Goal: Transaction & Acquisition: Purchase product/service

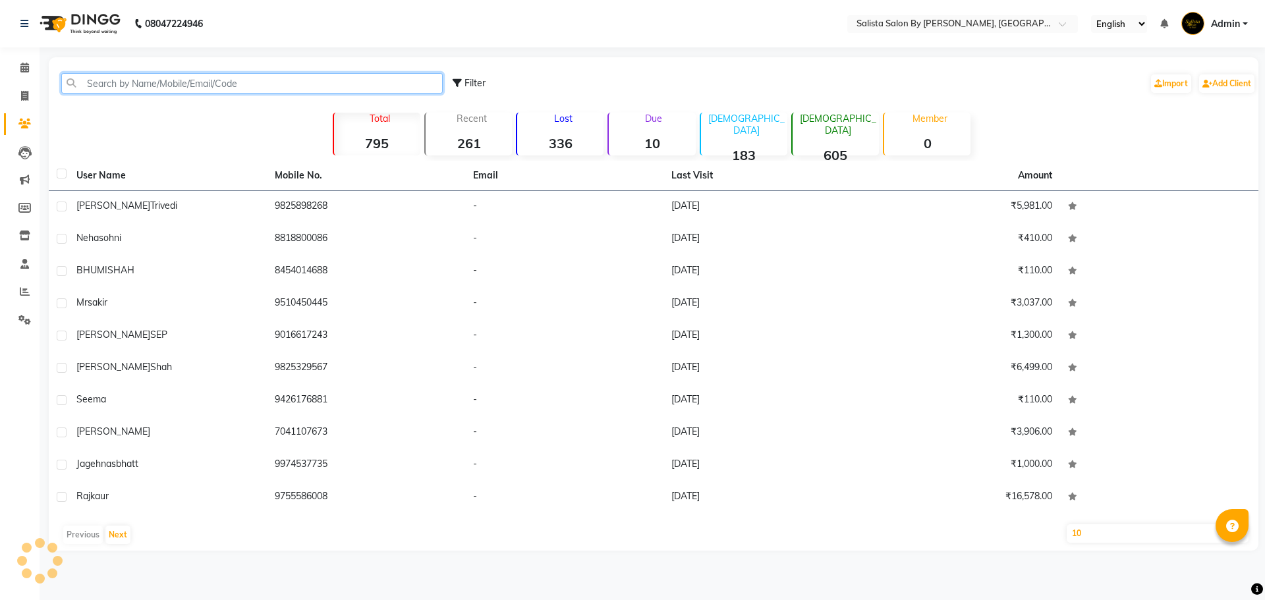
click at [110, 81] on input "text" at bounding box center [252, 83] width 382 height 20
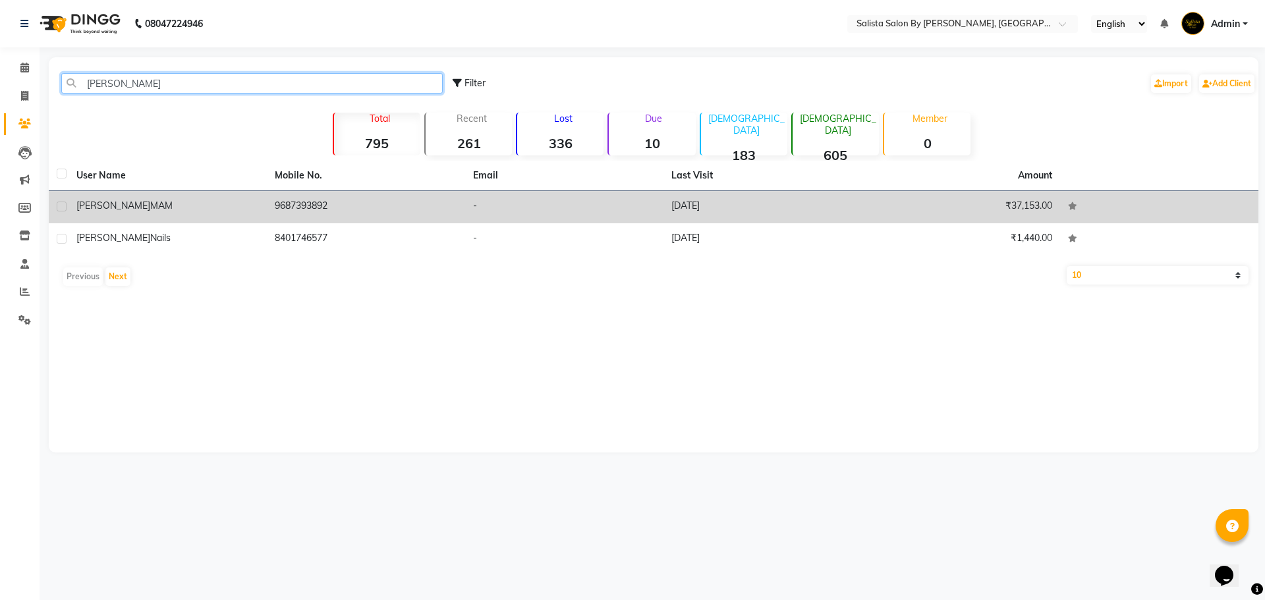
type input "[PERSON_NAME]"
click at [478, 203] on td "-" at bounding box center [564, 207] width 198 height 32
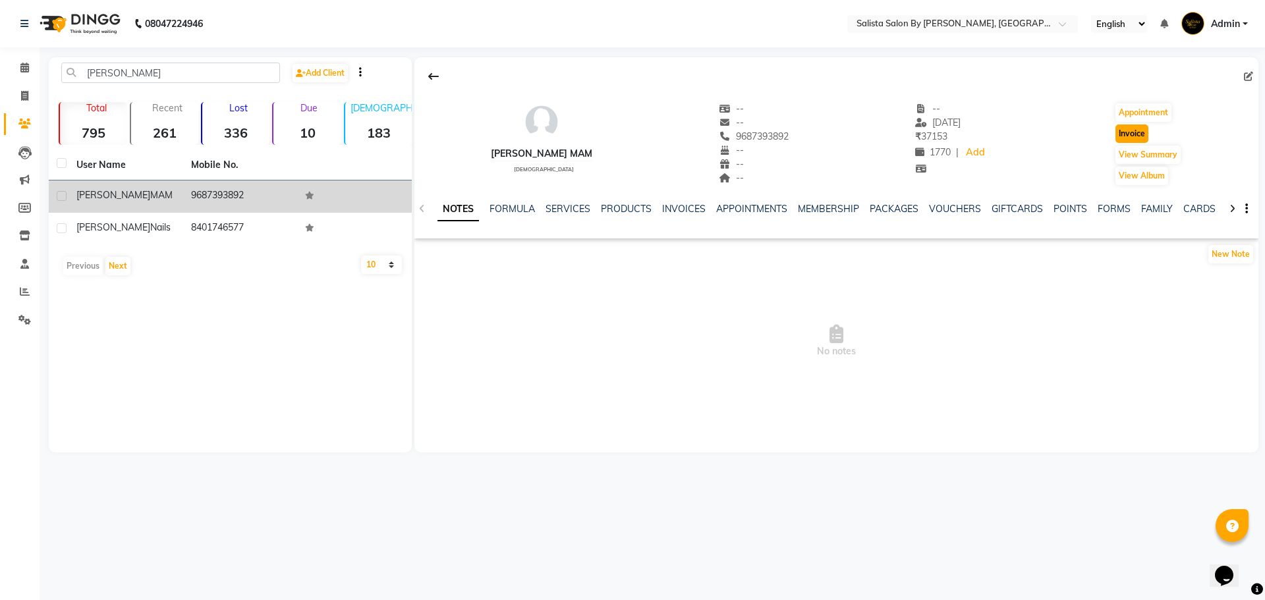
click at [1136, 130] on button "Invoice" at bounding box center [1132, 134] width 33 height 18
select select "service"
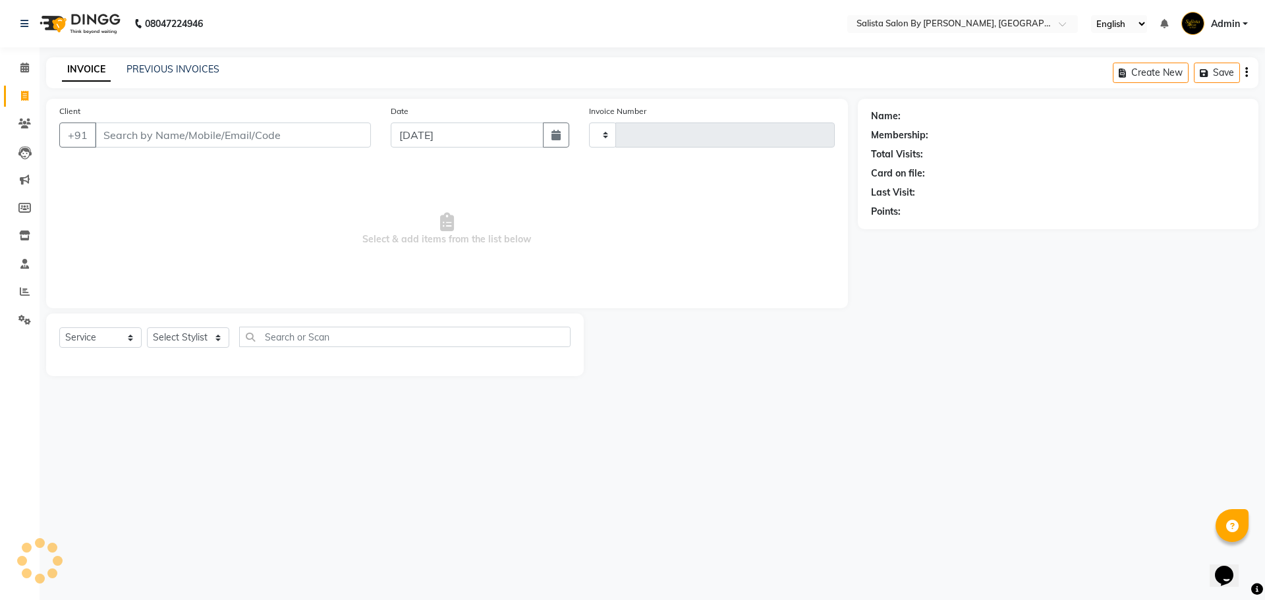
type input "0829"
select select "6878"
type input "9687393892"
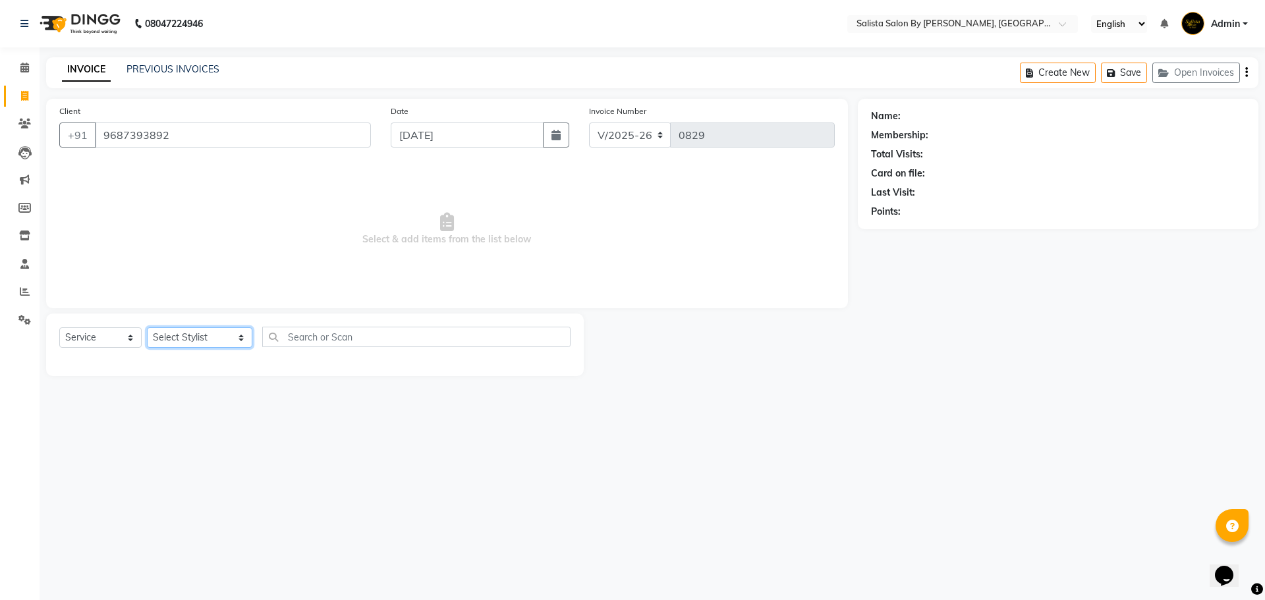
click at [201, 337] on select "Select Stylist AMIT [PERSON_NAME] kantibbai [PERSON_NAME] [PERSON_NAME] [PERSON…" at bounding box center [199, 338] width 105 height 20
select select "71468"
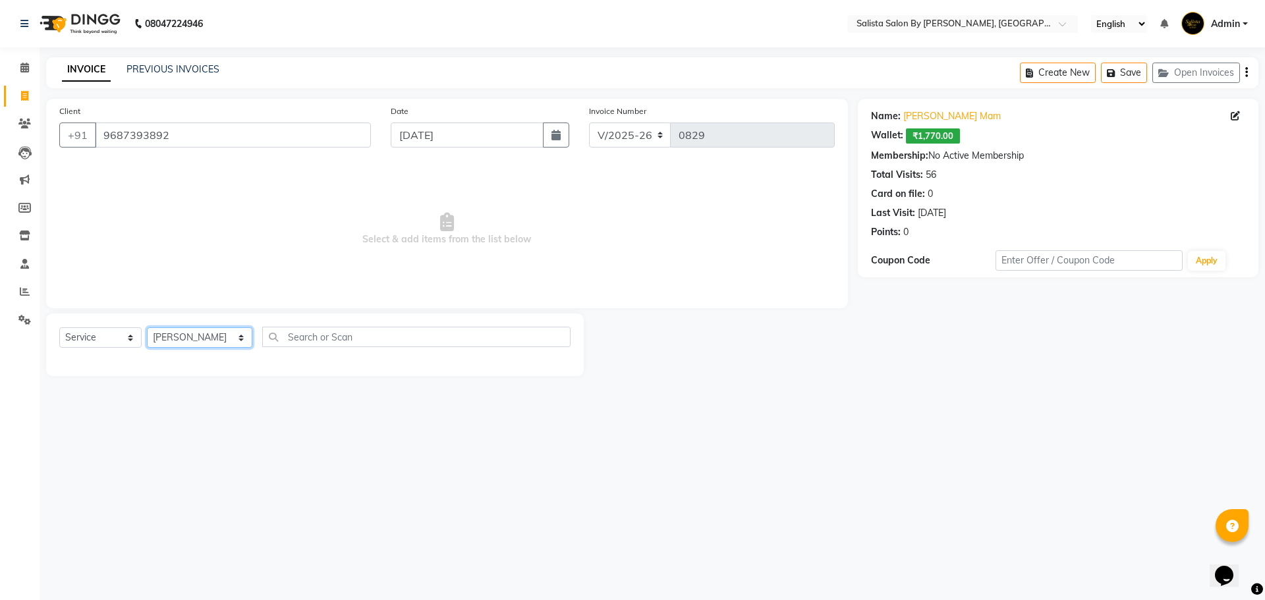
click at [147, 328] on select "Select Stylist AMIT [PERSON_NAME] kantibbai [PERSON_NAME] [PERSON_NAME] [PERSON…" at bounding box center [199, 338] width 105 height 20
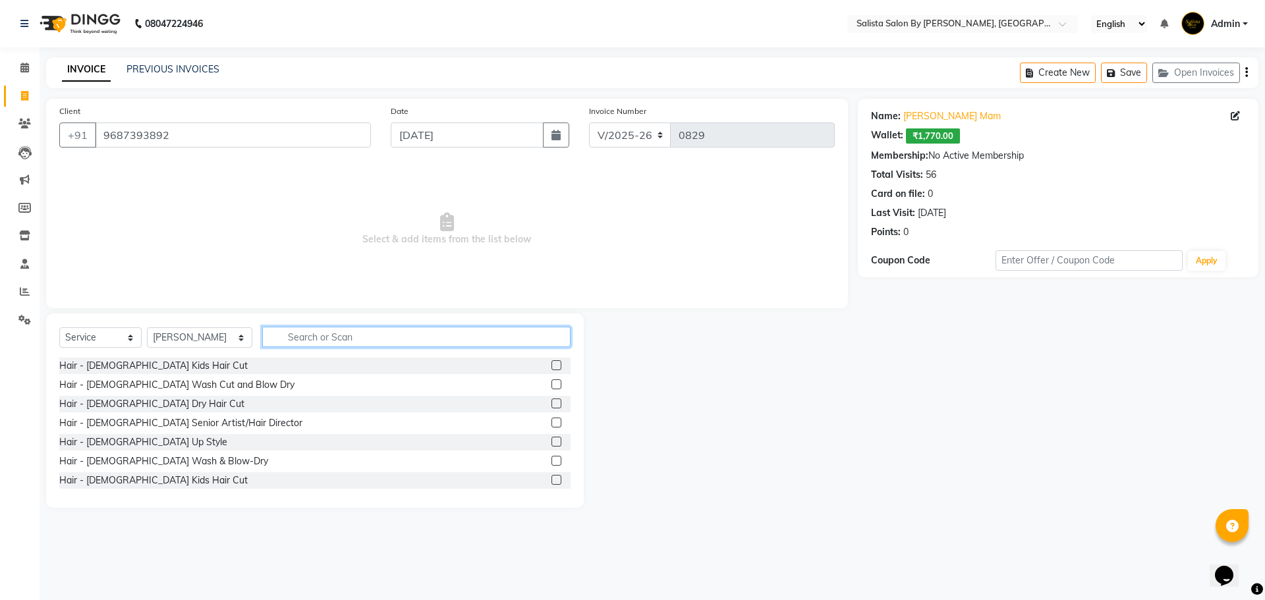
click at [422, 333] on input "text" at bounding box center [416, 337] width 308 height 20
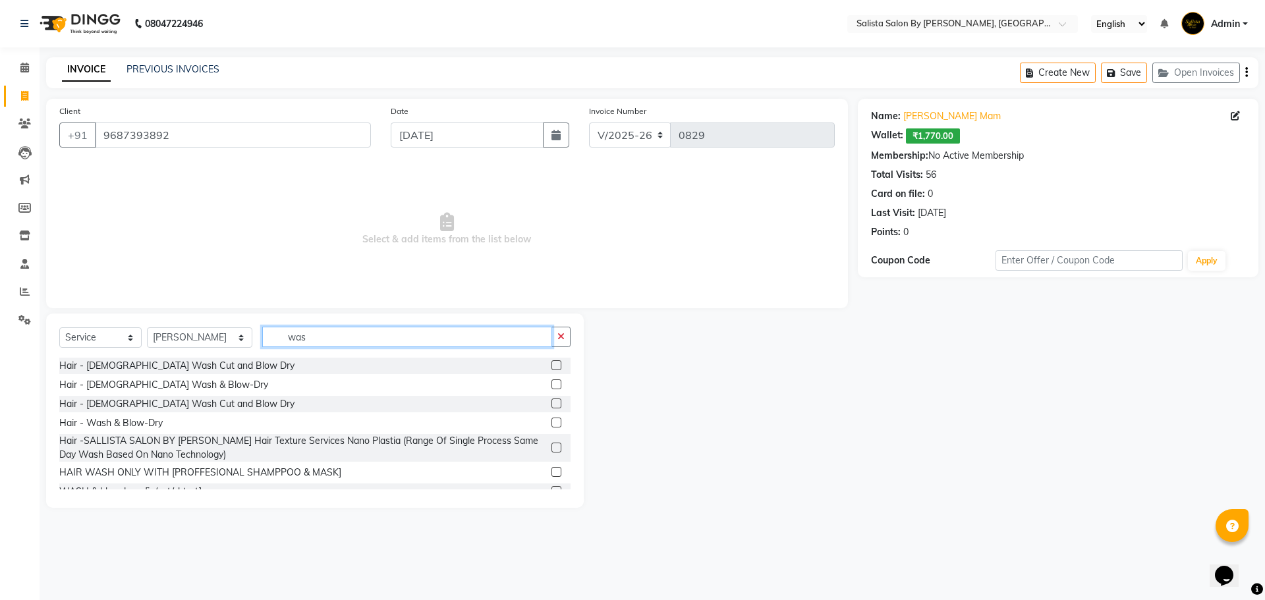
type input "was"
click at [552, 424] on label at bounding box center [557, 423] width 10 height 10
click at [552, 424] on input "checkbox" at bounding box center [556, 423] width 9 height 9
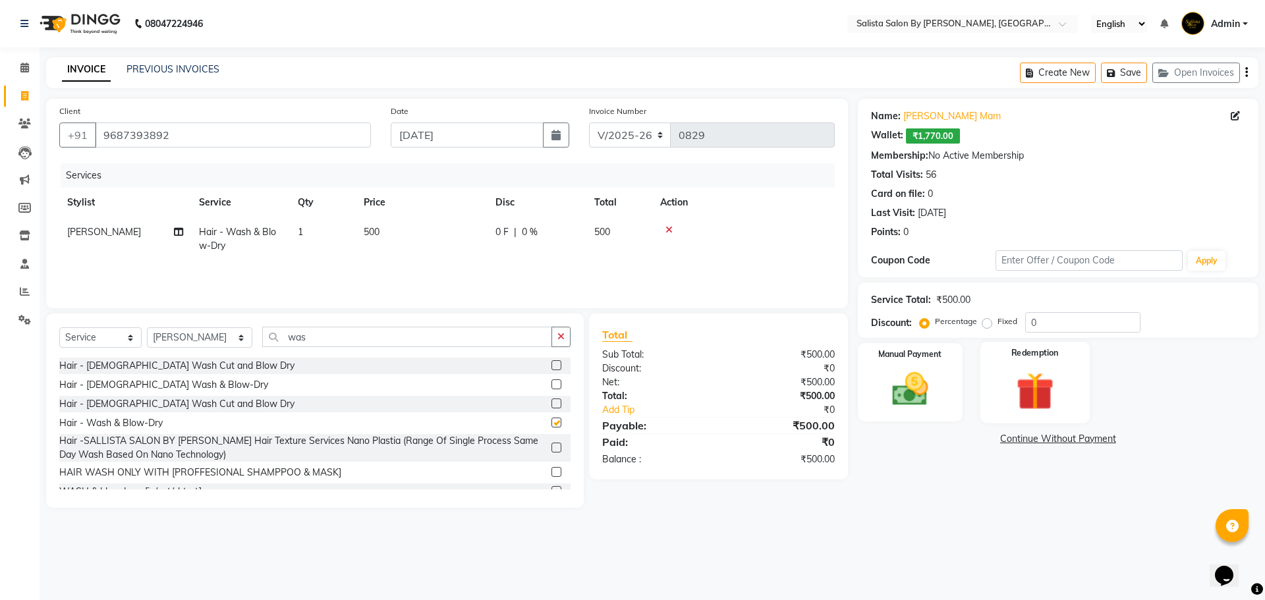
checkbox input "false"
click at [908, 396] on img at bounding box center [910, 389] width 61 height 43
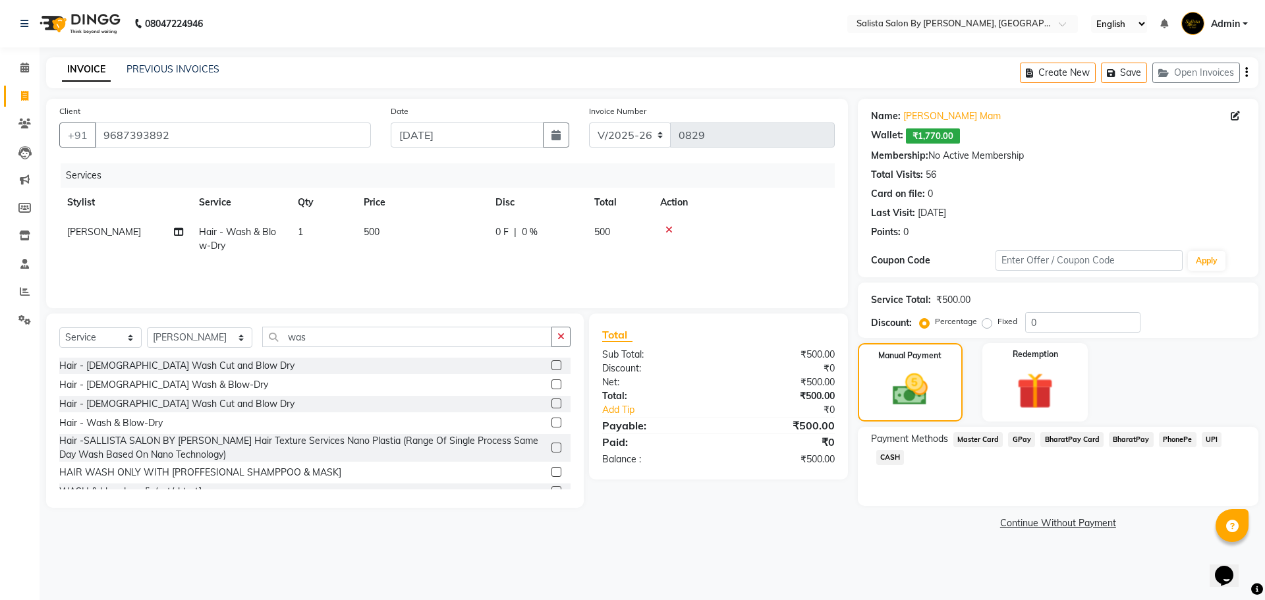
click at [1011, 442] on span "GPay" at bounding box center [1021, 439] width 27 height 15
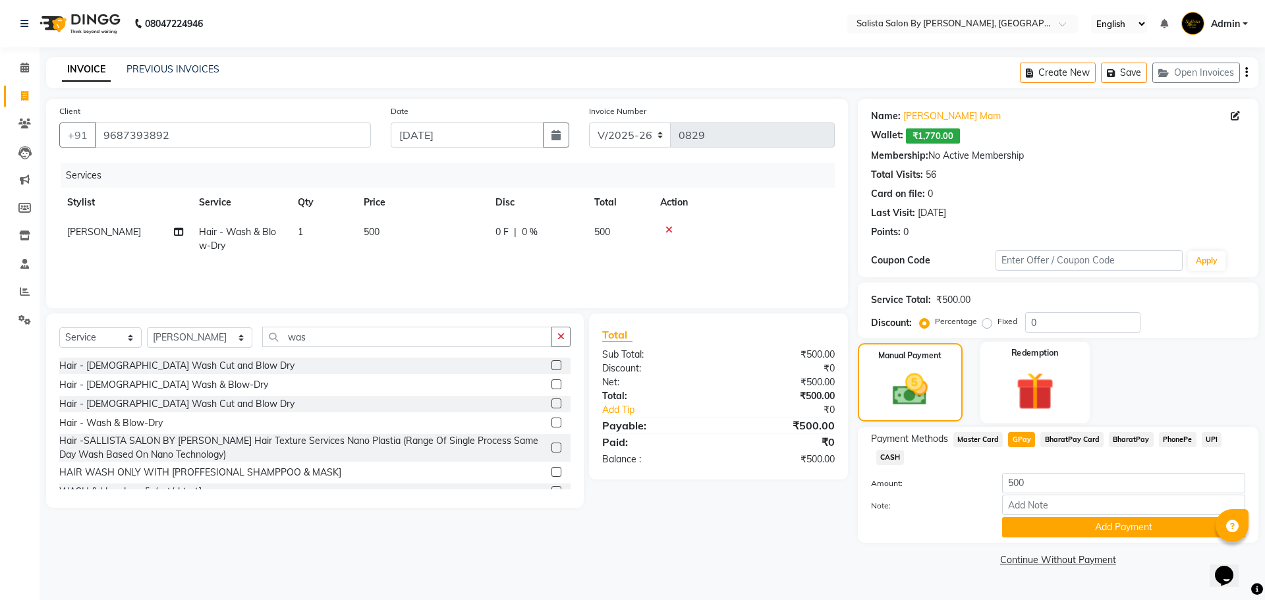
click at [1032, 407] on img at bounding box center [1034, 391] width 61 height 47
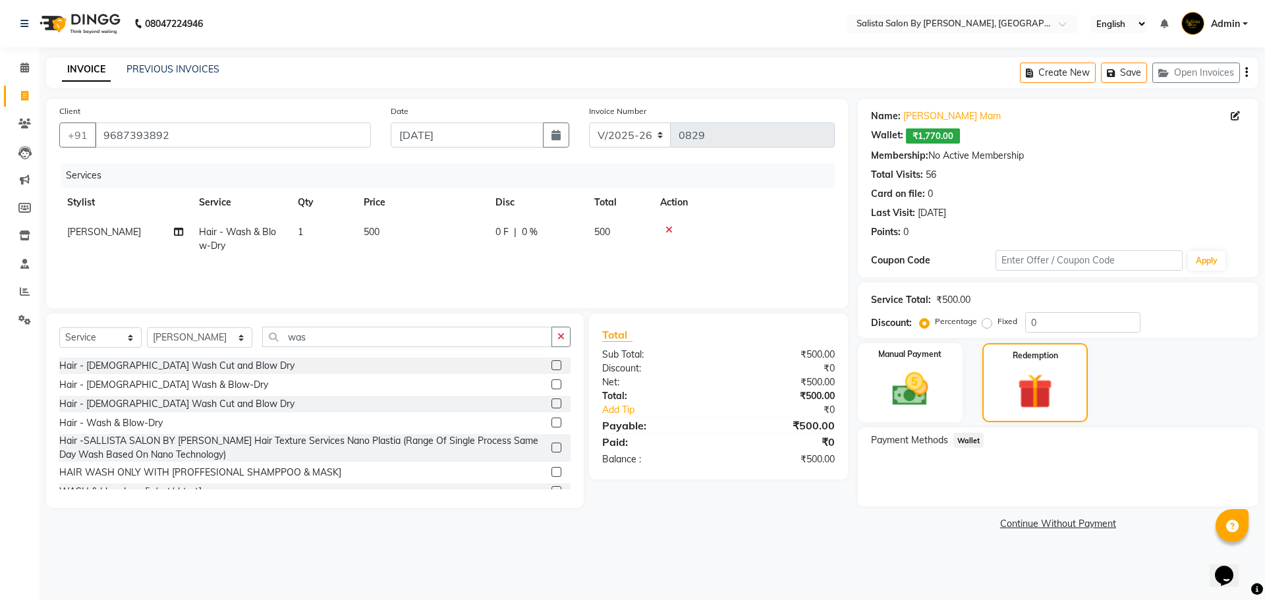
click at [971, 442] on span "Wallet" at bounding box center [969, 440] width 31 height 15
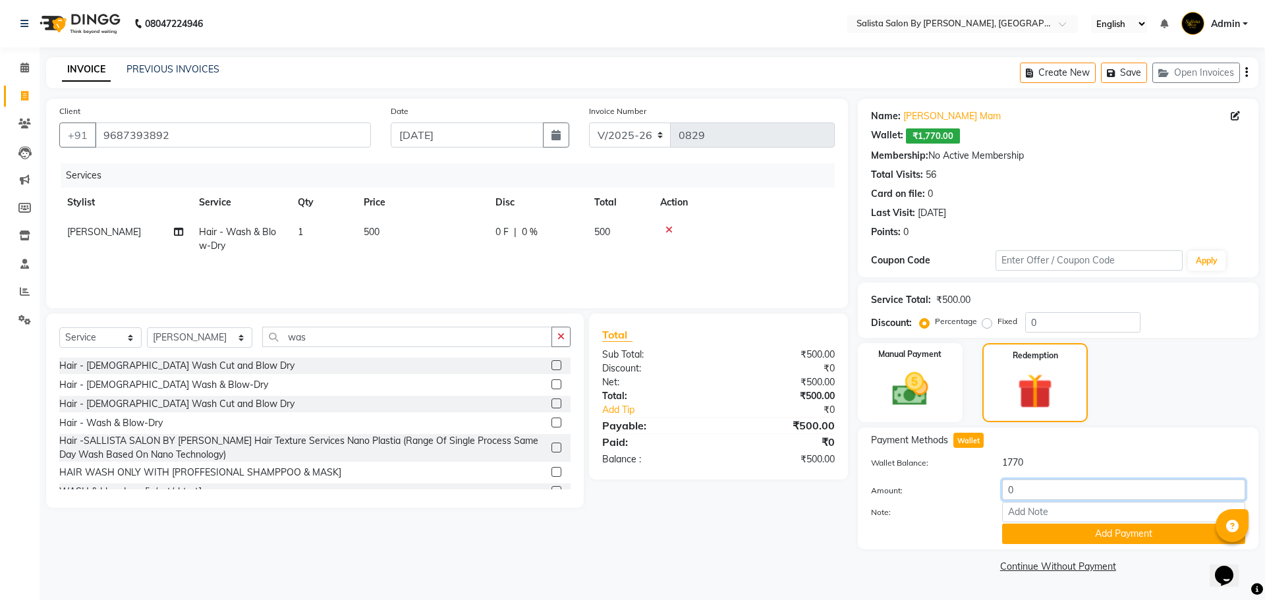
click at [1002, 484] on input "0" at bounding box center [1123, 490] width 243 height 20
type input "500"
click at [1039, 533] on button "Add Payment" at bounding box center [1123, 534] width 243 height 20
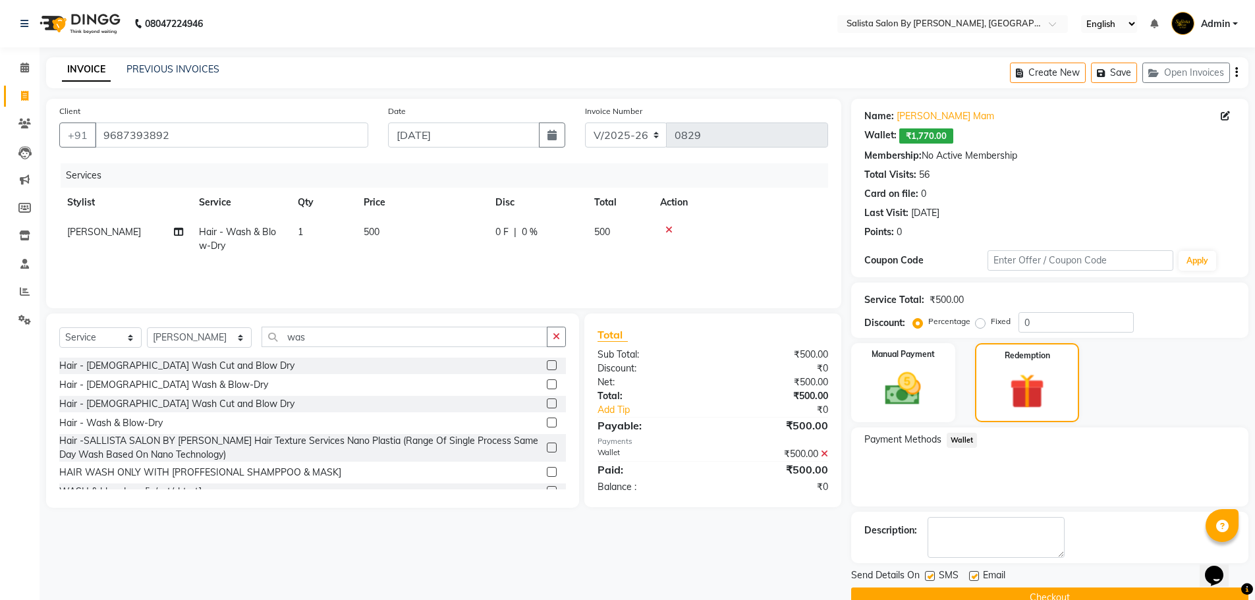
click at [1022, 588] on button "Checkout" at bounding box center [1049, 598] width 397 height 20
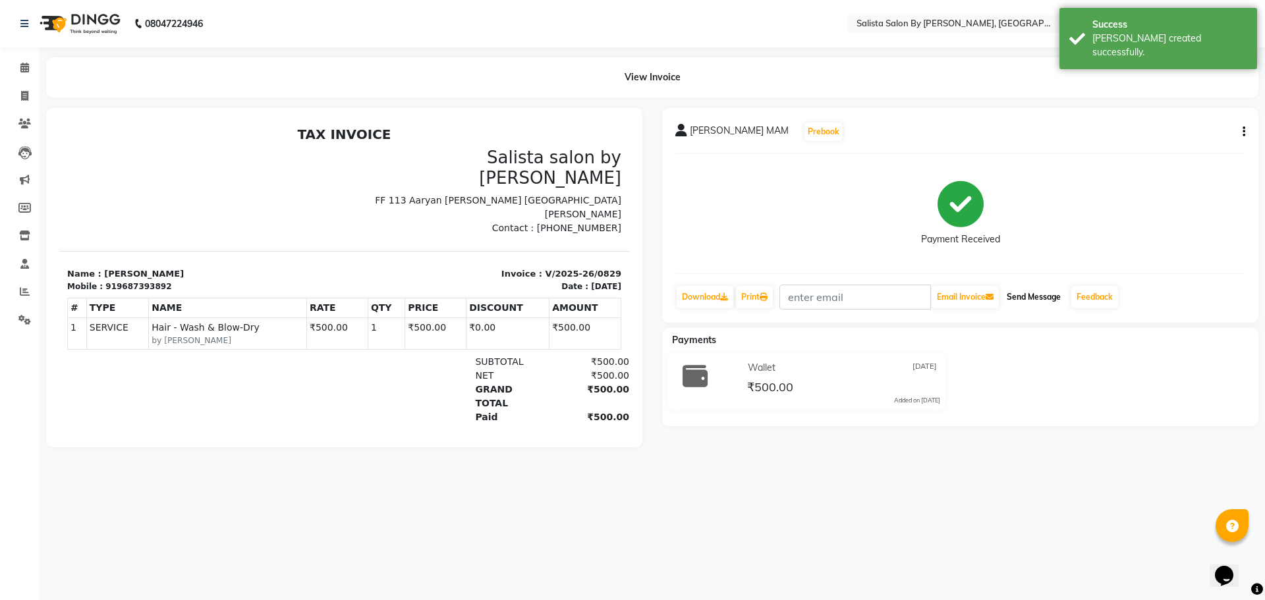
click at [1050, 299] on button "Send Message" at bounding box center [1034, 297] width 65 height 22
